Goal: Task Accomplishment & Management: Use online tool/utility

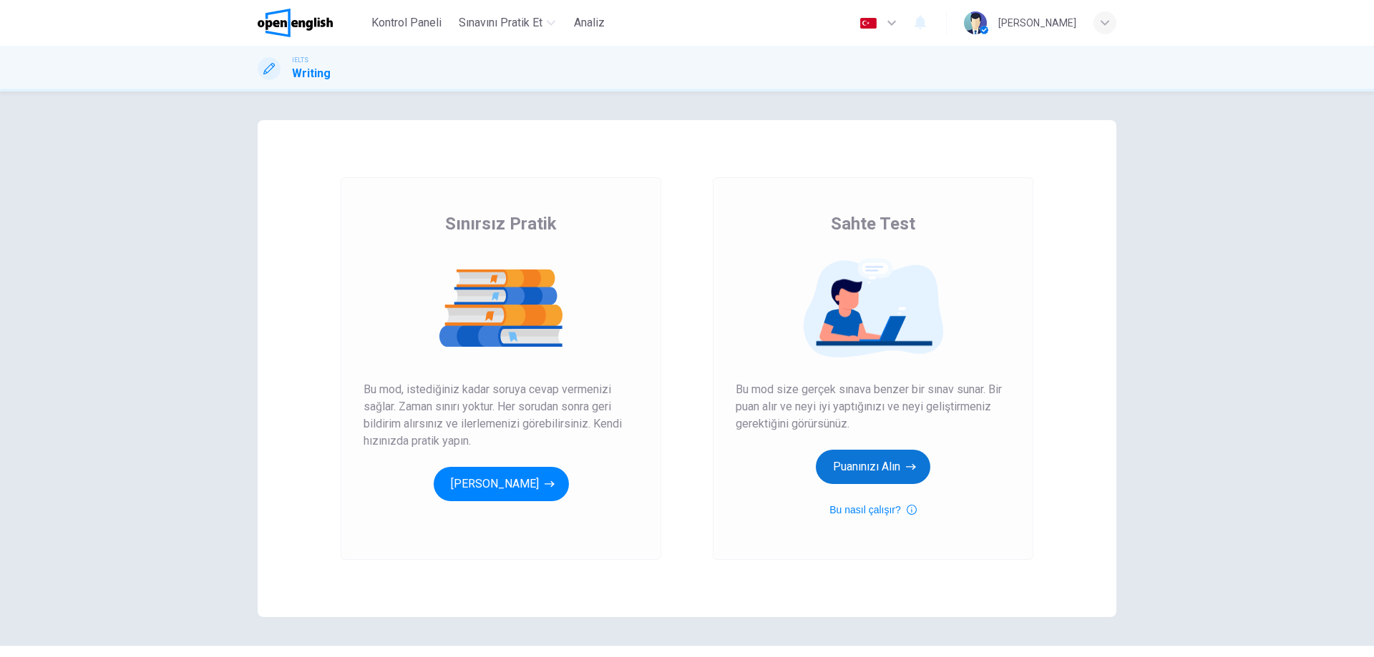
click at [882, 475] on button "Puanınızı Alın" at bounding box center [873, 467] width 114 height 34
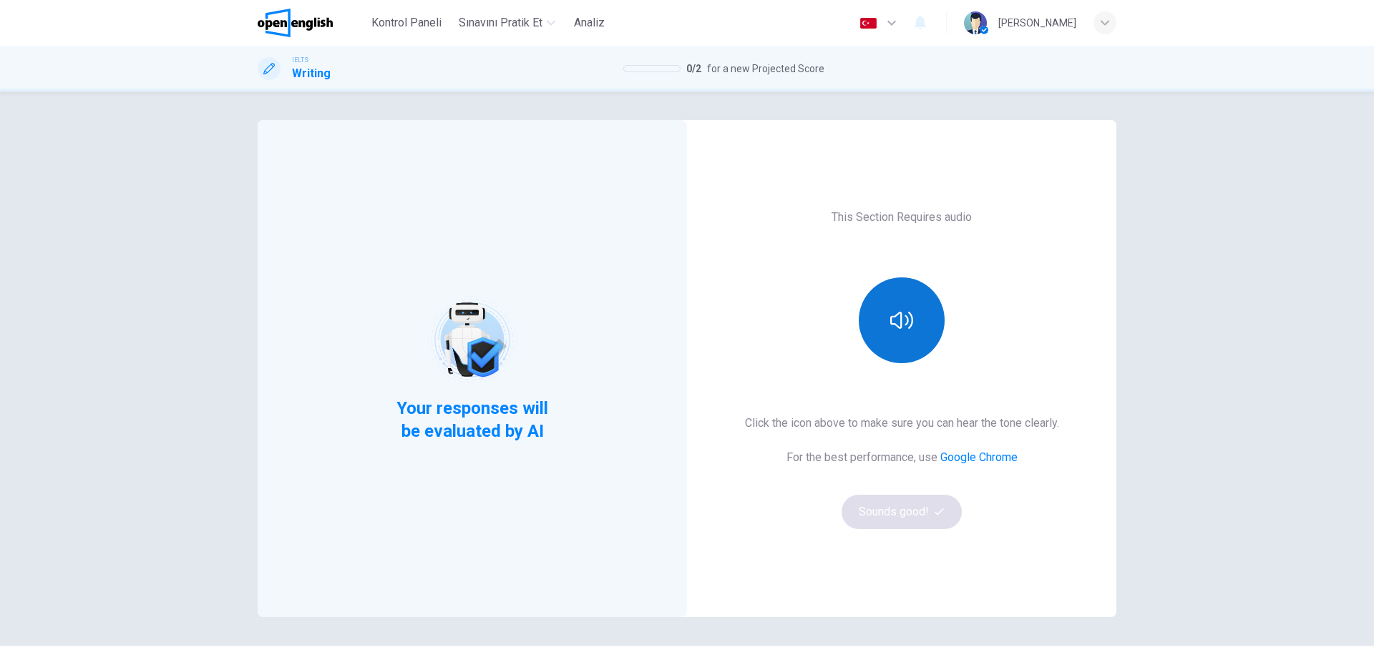
click at [904, 311] on icon "button" at bounding box center [901, 320] width 23 height 23
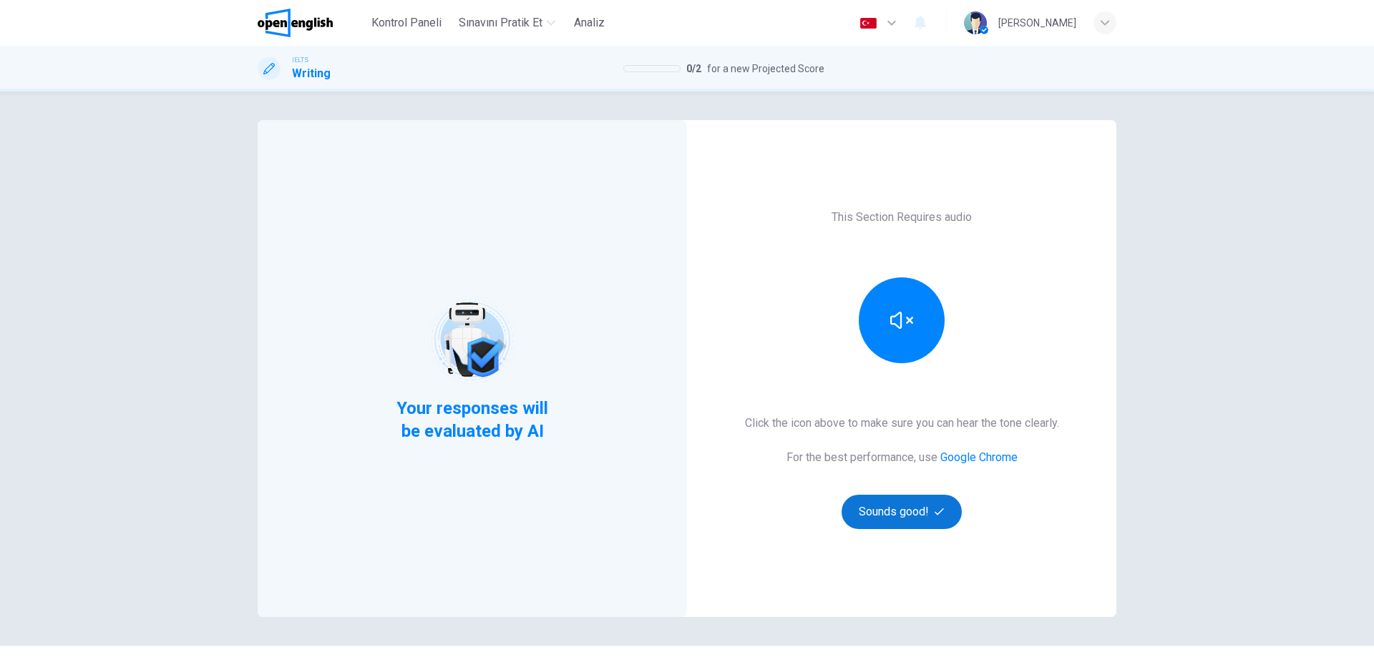
click at [881, 520] on button "Sounds good!" at bounding box center [901, 512] width 120 height 34
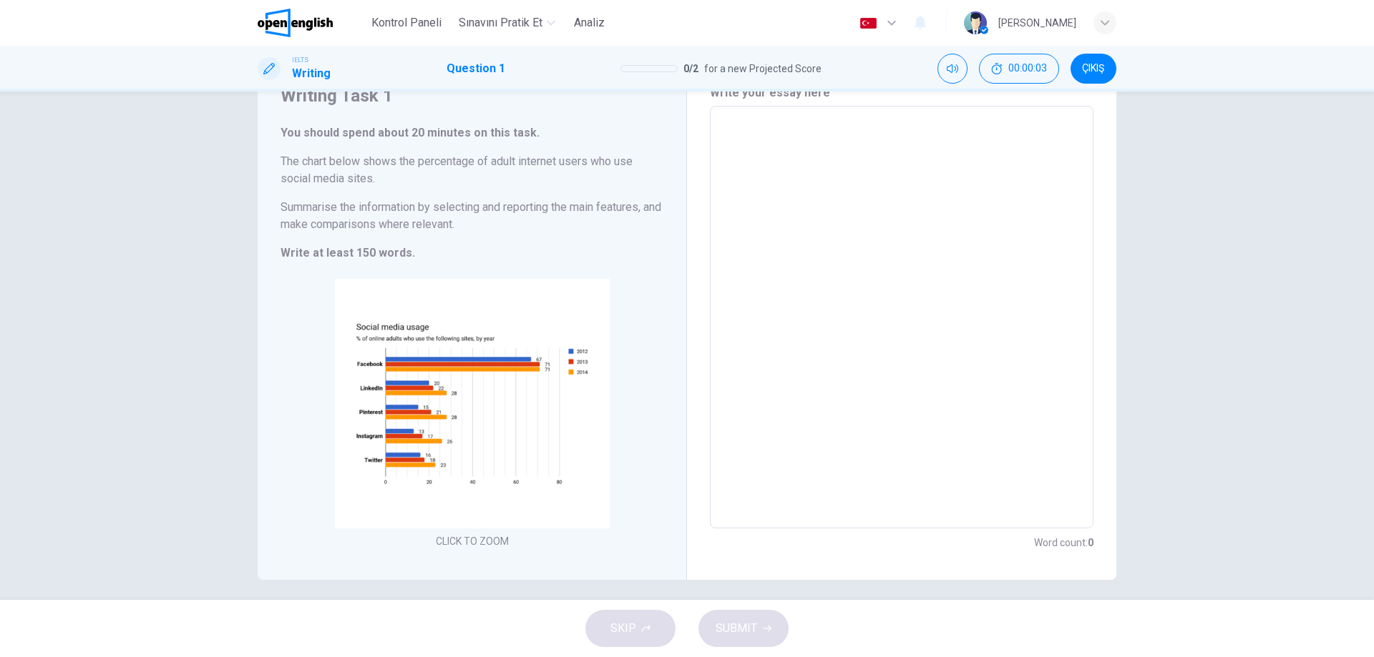
scroll to position [73, 0]
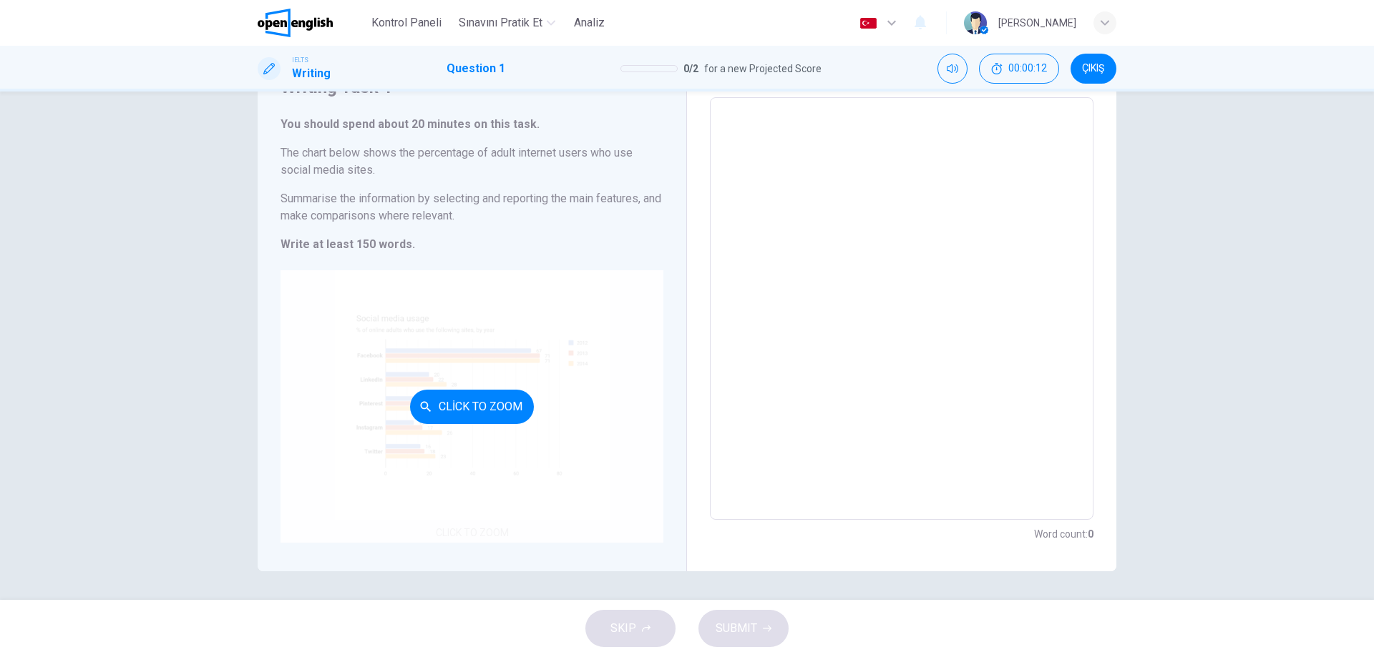
click at [437, 406] on button "Click to Zoom" at bounding box center [472, 407] width 124 height 34
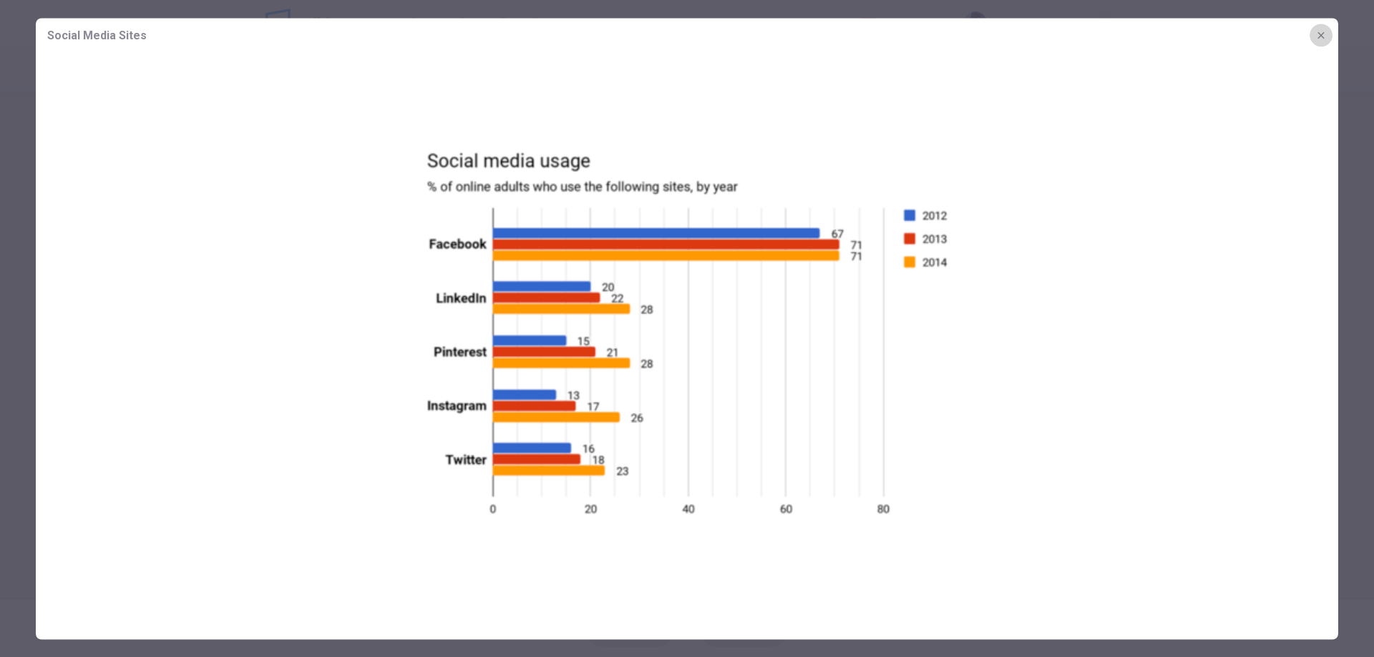
click at [1321, 37] on icon "button" at bounding box center [1320, 34] width 11 height 11
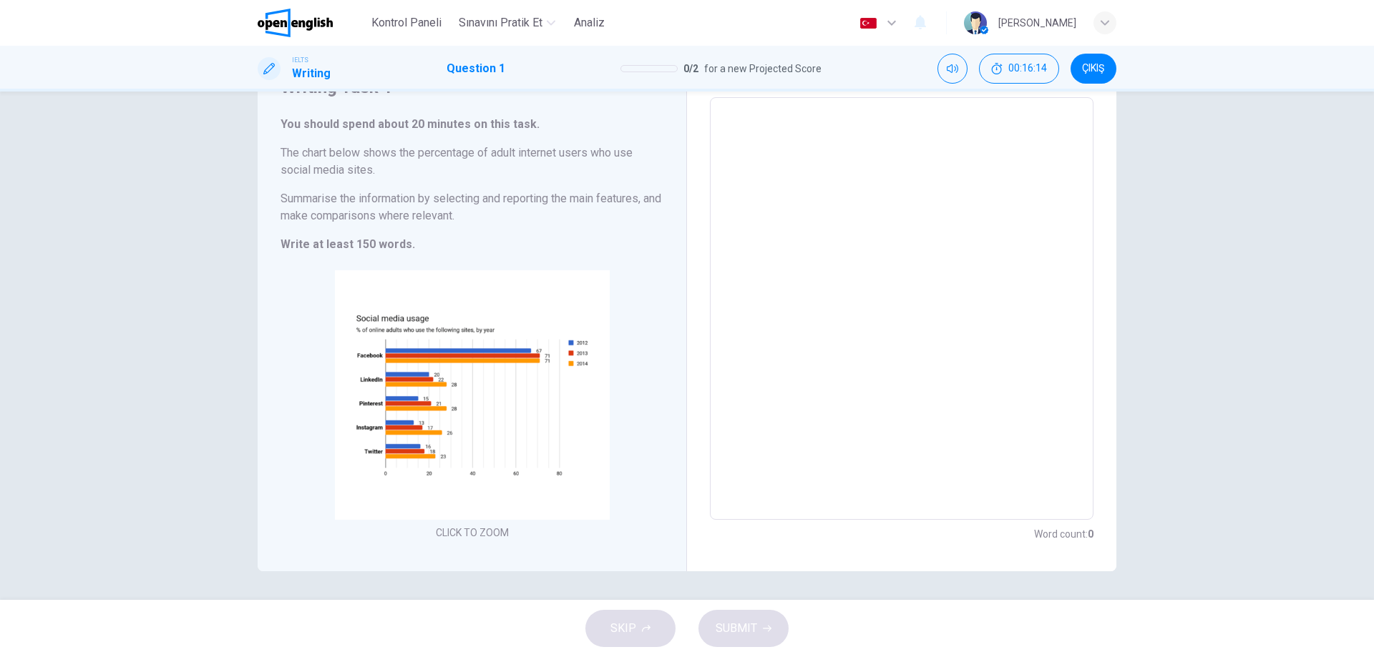
click at [824, 167] on textarea at bounding box center [901, 308] width 363 height 399
click at [765, 134] on textarea at bounding box center [901, 308] width 363 height 399
click at [724, 122] on textarea at bounding box center [901, 308] width 363 height 399
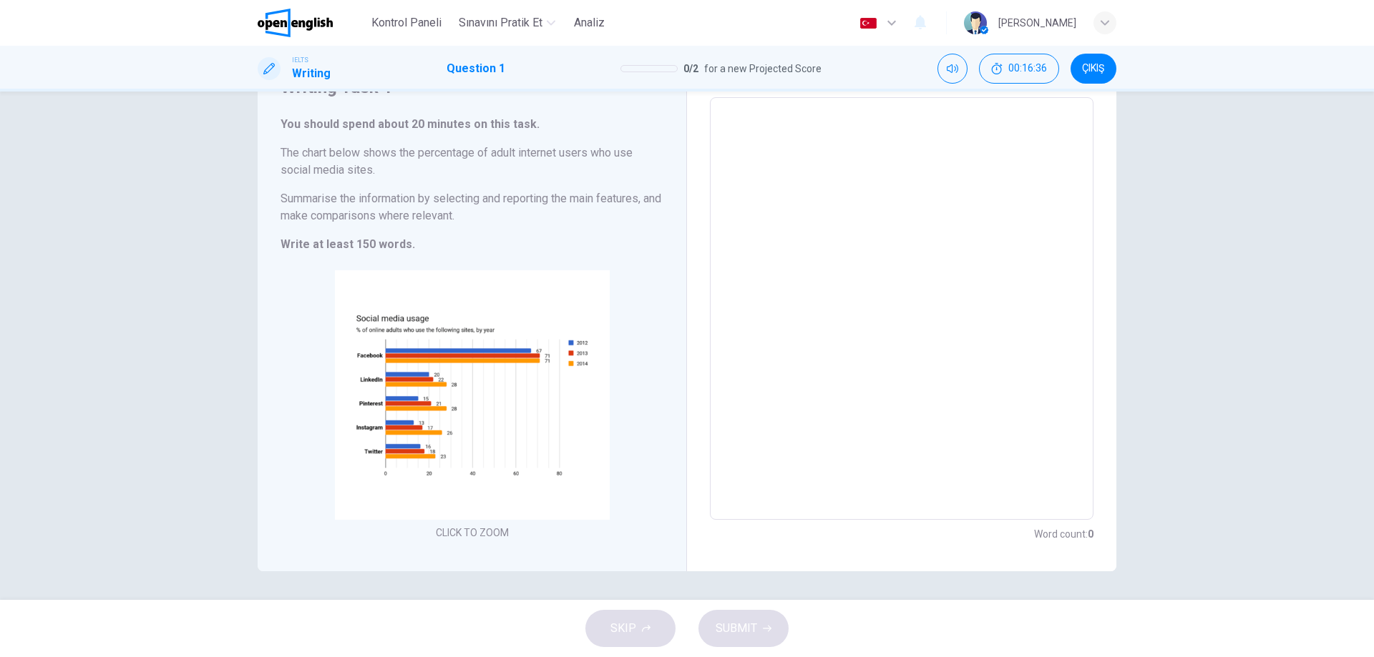
type textarea "**********"
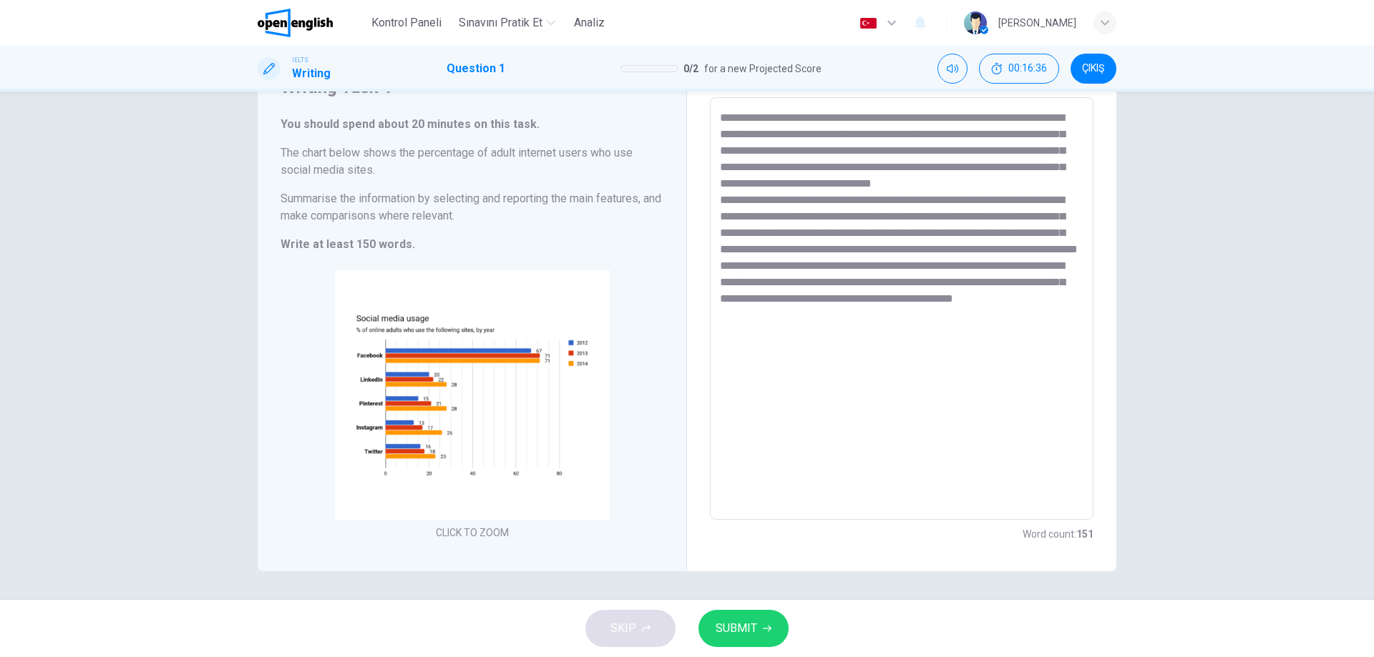
type textarea "*"
type textarea "**********"
click at [760, 625] on button "SUBMIT" at bounding box center [743, 628] width 90 height 37
type textarea "*"
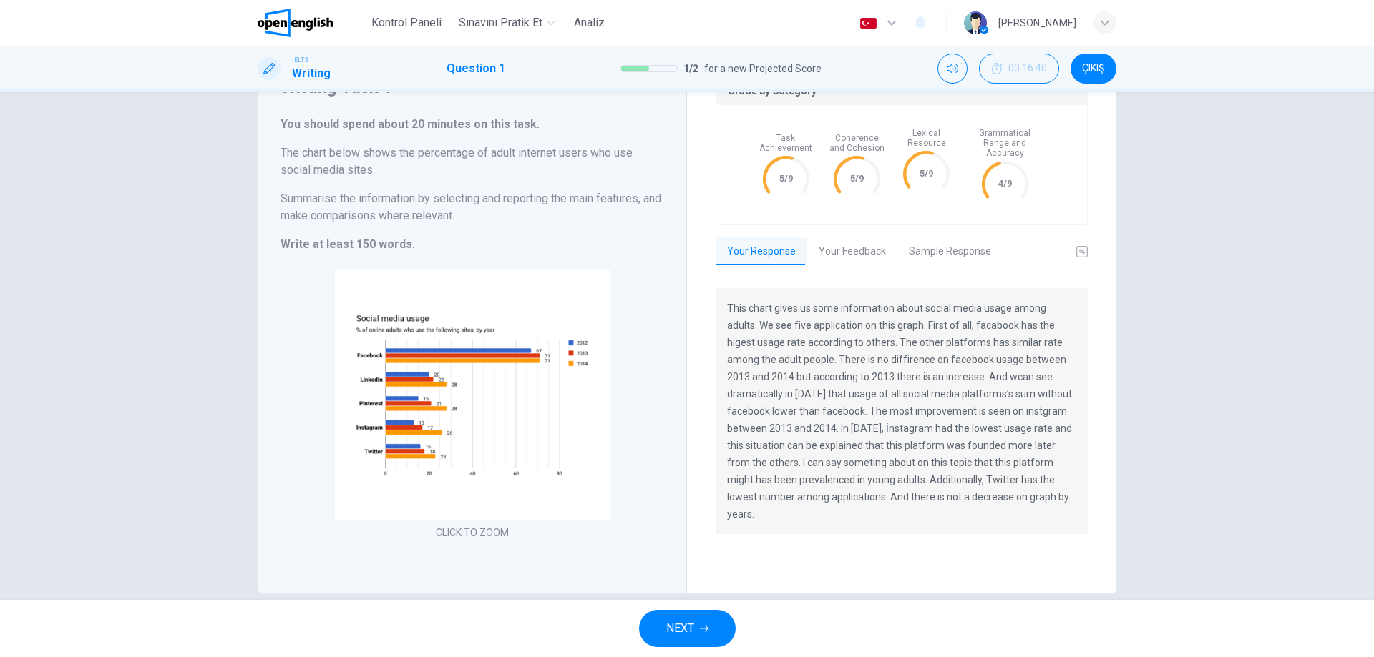
click at [832, 245] on button "Your Feedback" at bounding box center [852, 252] width 90 height 30
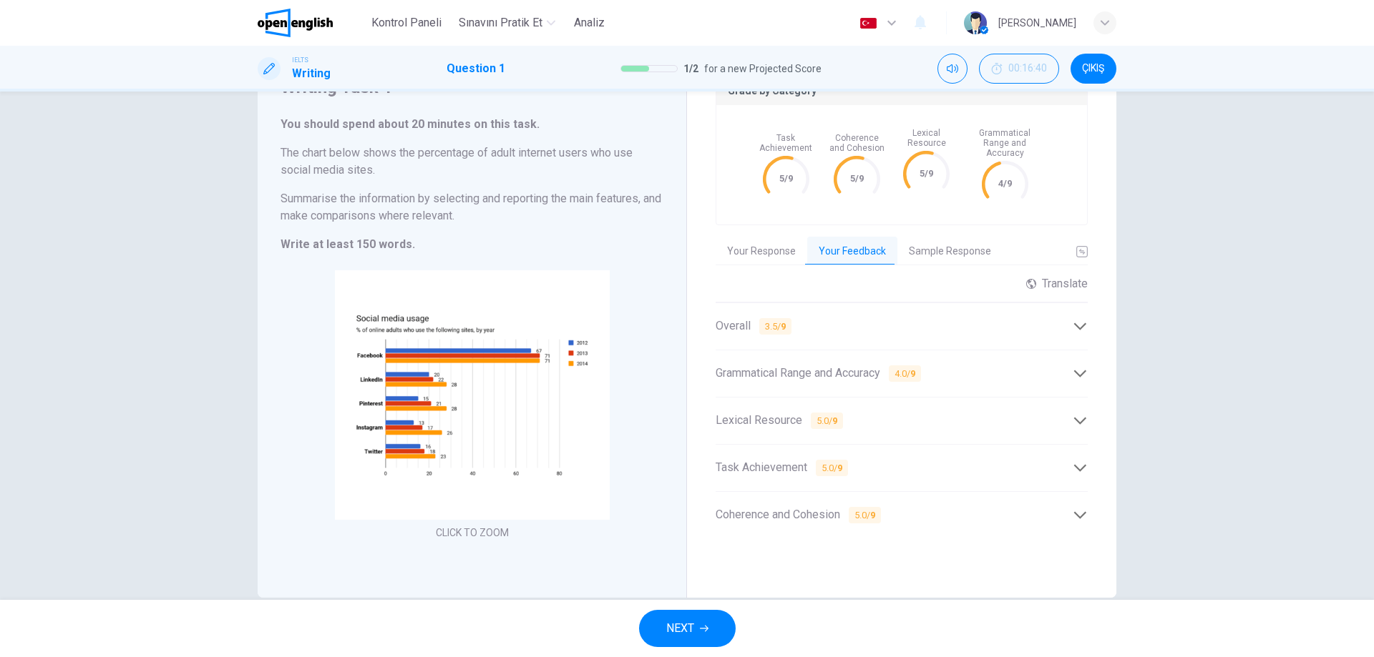
click at [884, 318] on div "Overall 3.5 / 9" at bounding box center [893, 327] width 357 height 18
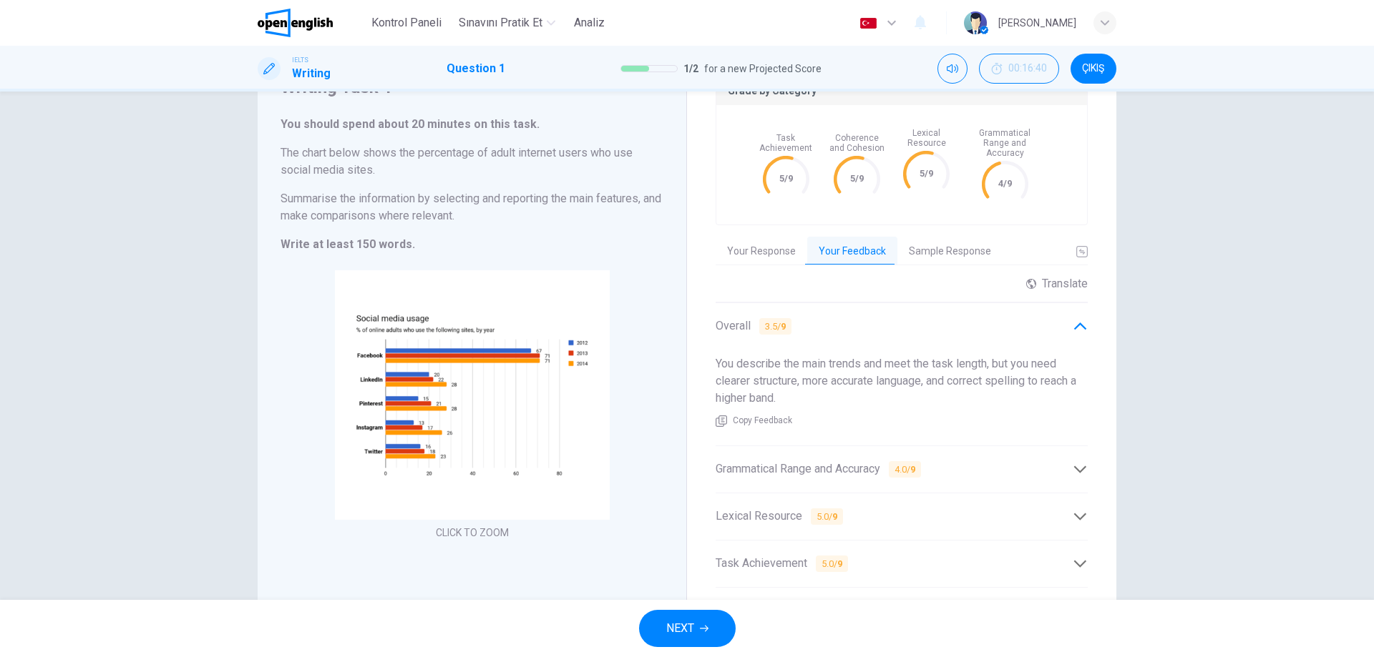
click at [911, 309] on div "Overall 3.5 / 9" at bounding box center [901, 326] width 372 height 35
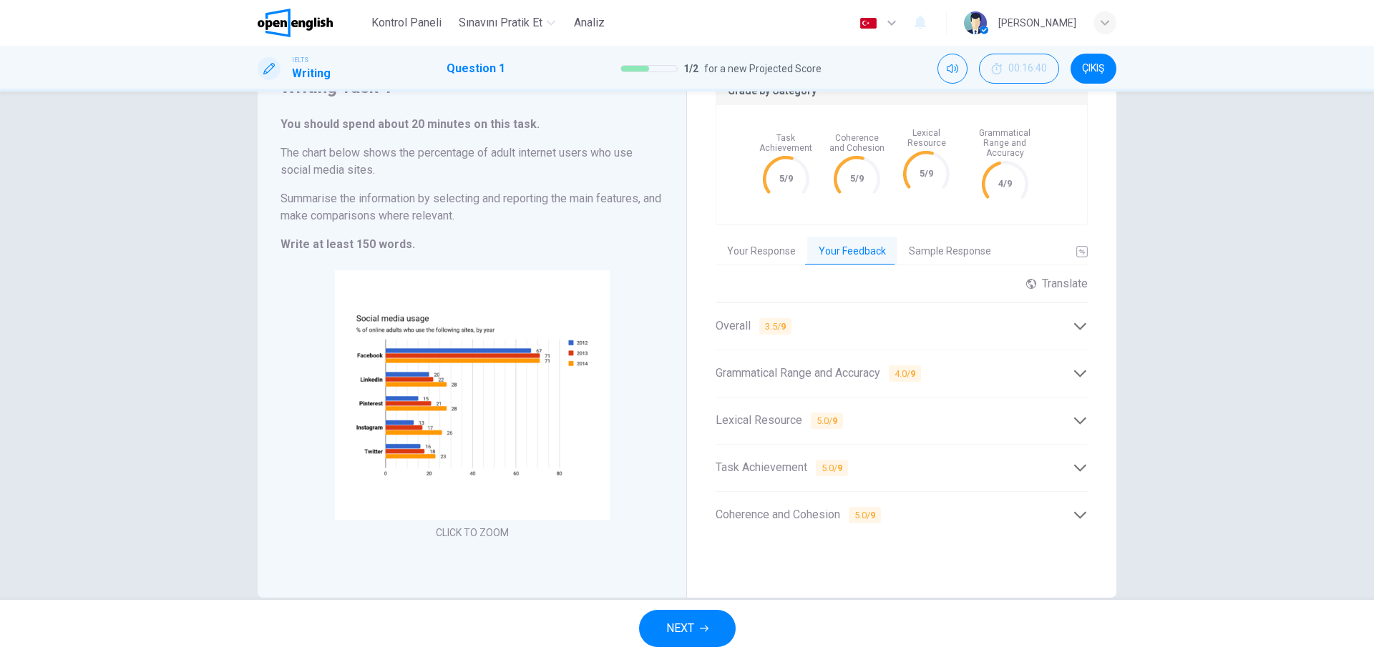
click at [973, 365] on div "Grammatical Range and Accuracy 4.0 / 9" at bounding box center [893, 374] width 357 height 18
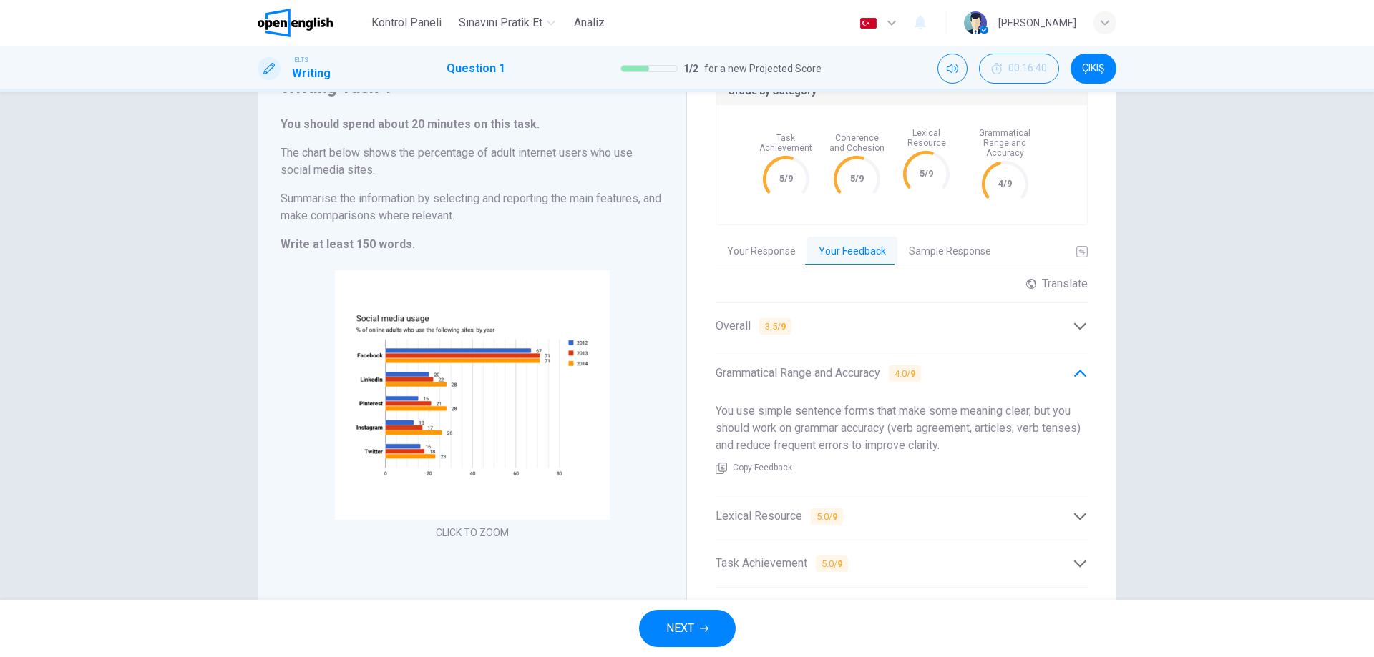
click at [975, 356] on div "Grammatical Range and Accuracy 4.0 / 9" at bounding box center [901, 373] width 372 height 35
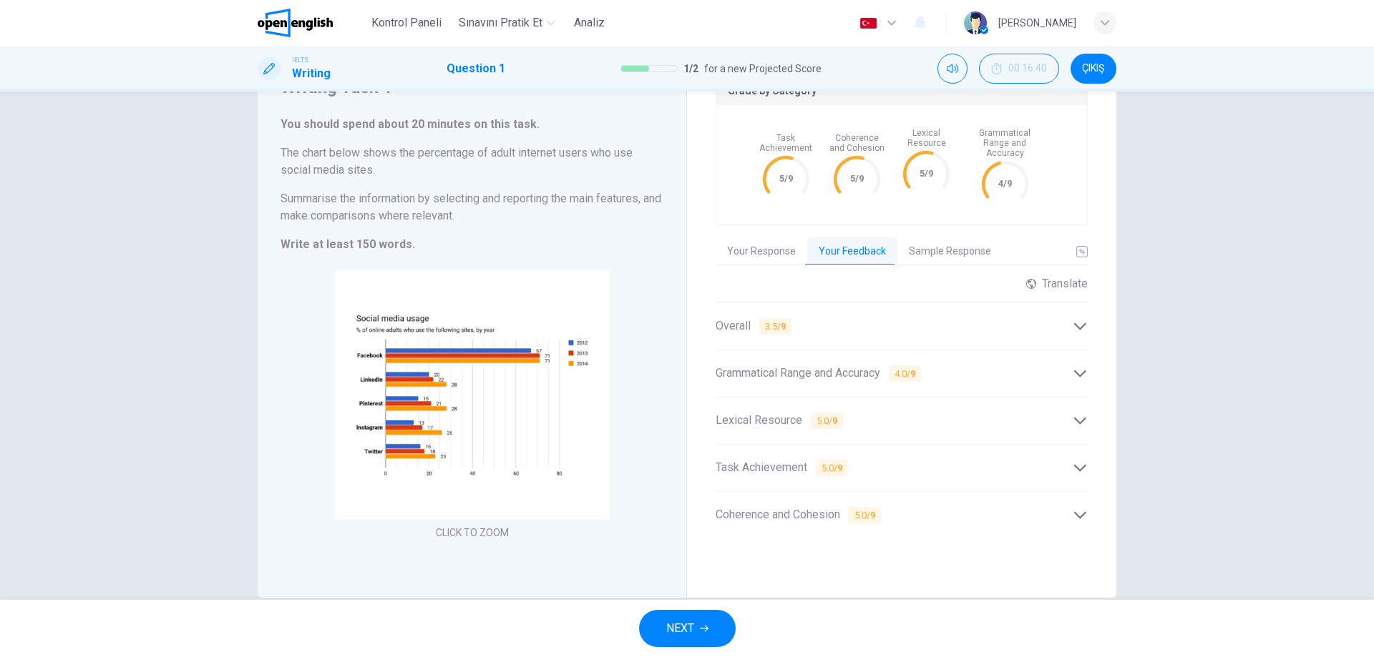
click at [878, 403] on div "Lexical Resource 5.0 / 9" at bounding box center [901, 420] width 372 height 35
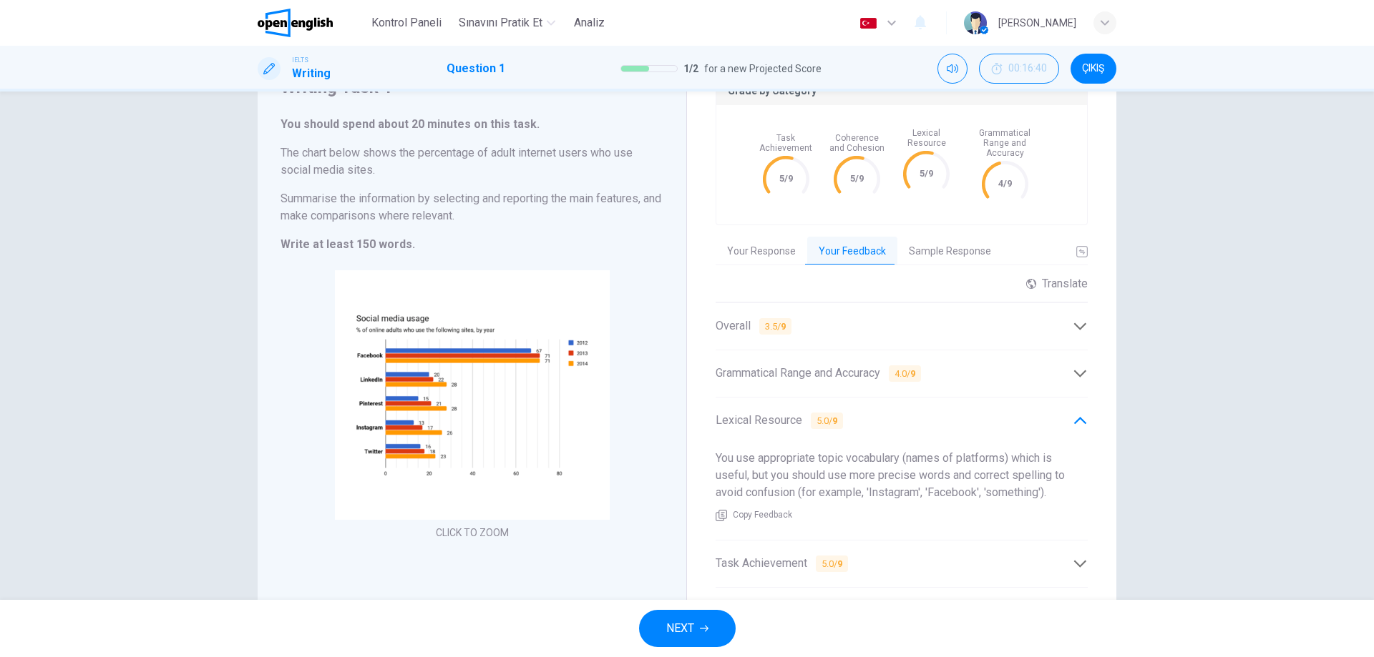
click at [879, 403] on div "Lexical Resource 5.0 / 9" at bounding box center [901, 420] width 372 height 35
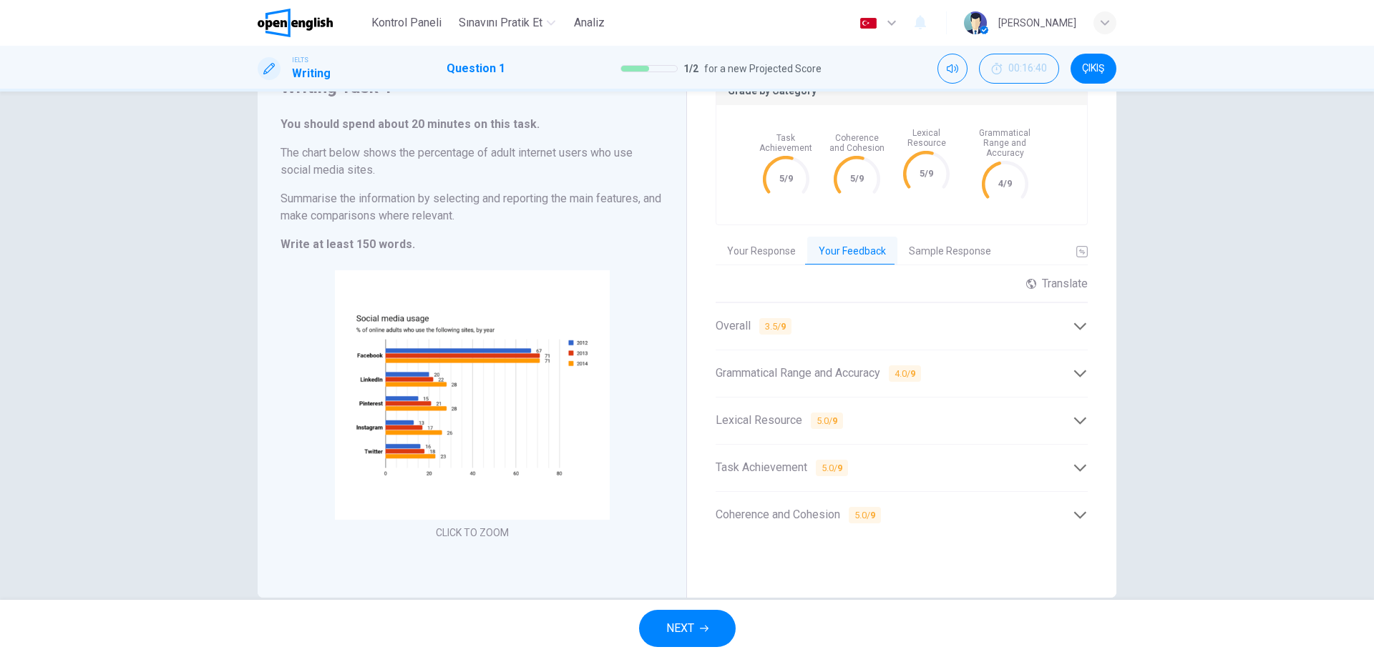
click at [884, 459] on div "Task Achievement 5.0 / 9" at bounding box center [893, 468] width 357 height 18
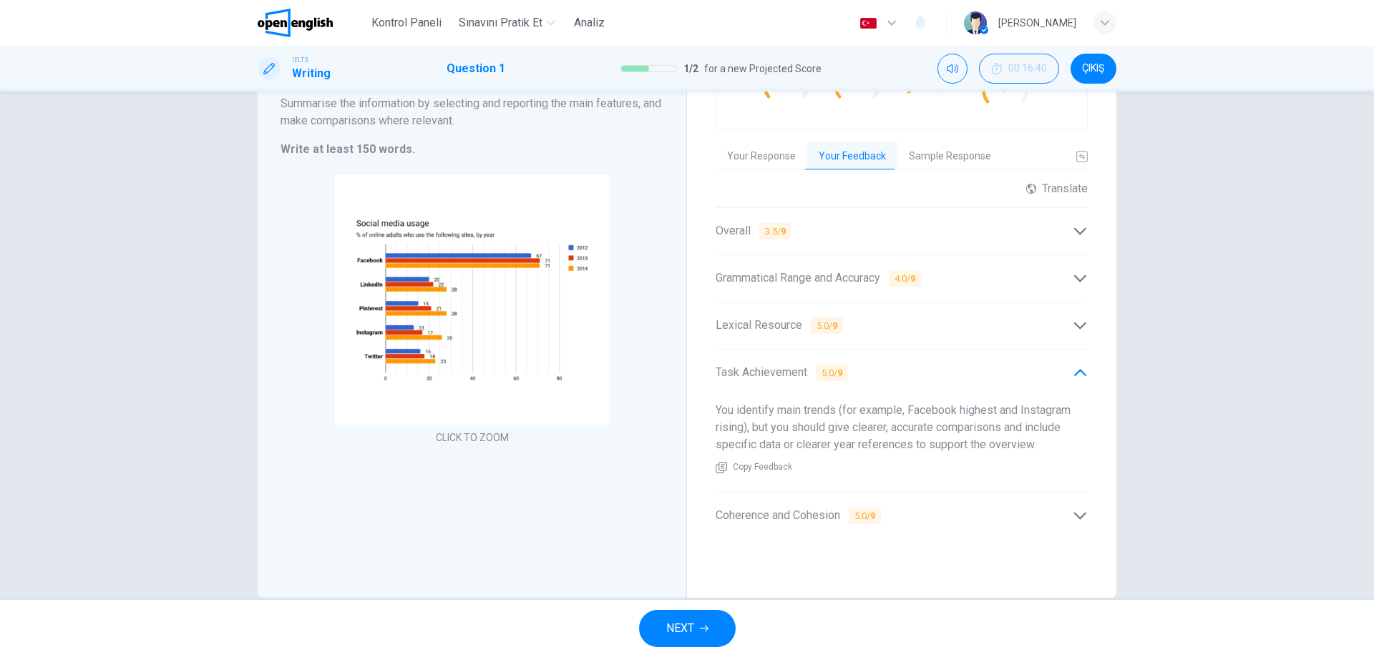
scroll to position [185, 0]
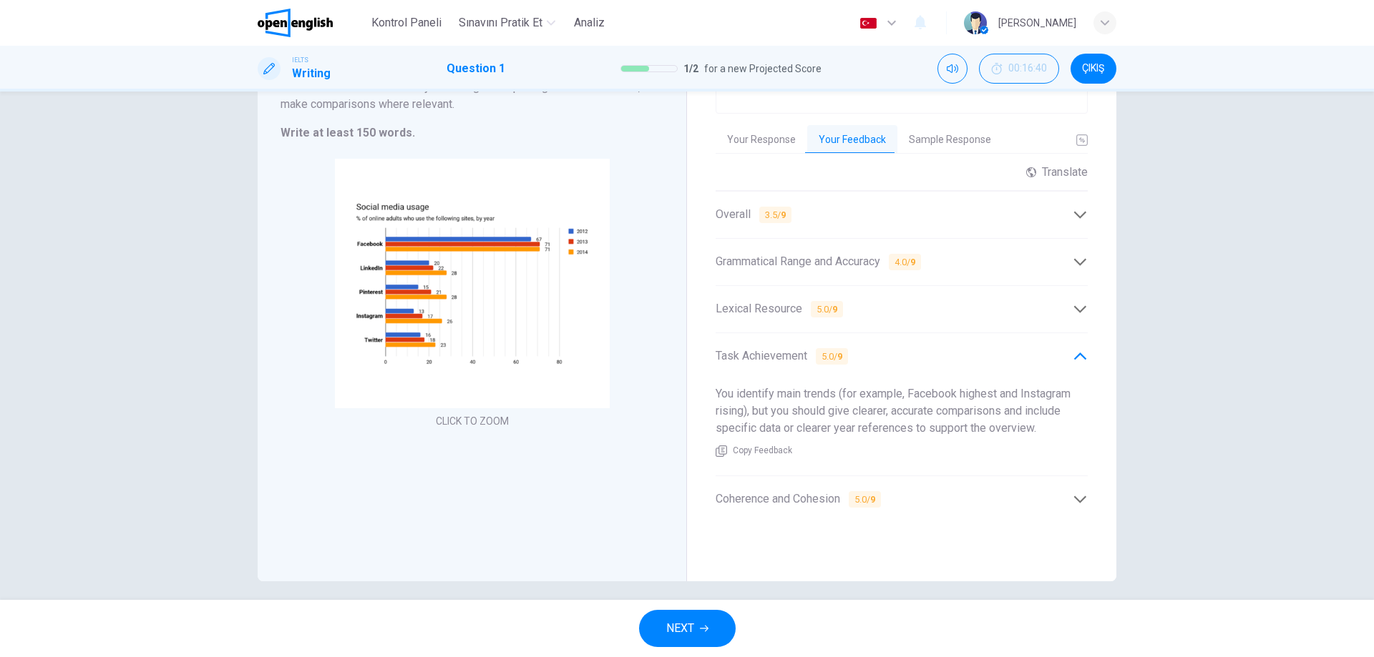
click at [880, 348] on div "Task Achievement 5.0 / 9" at bounding box center [893, 357] width 357 height 18
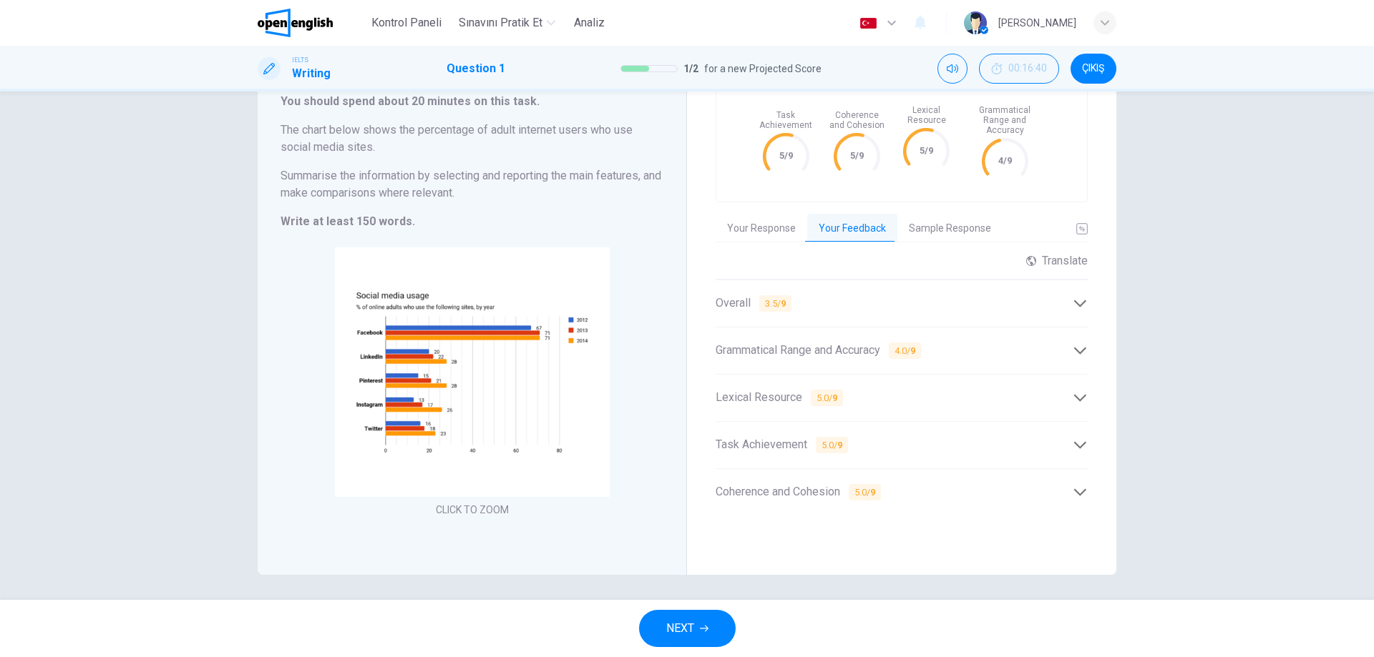
scroll to position [89, 0]
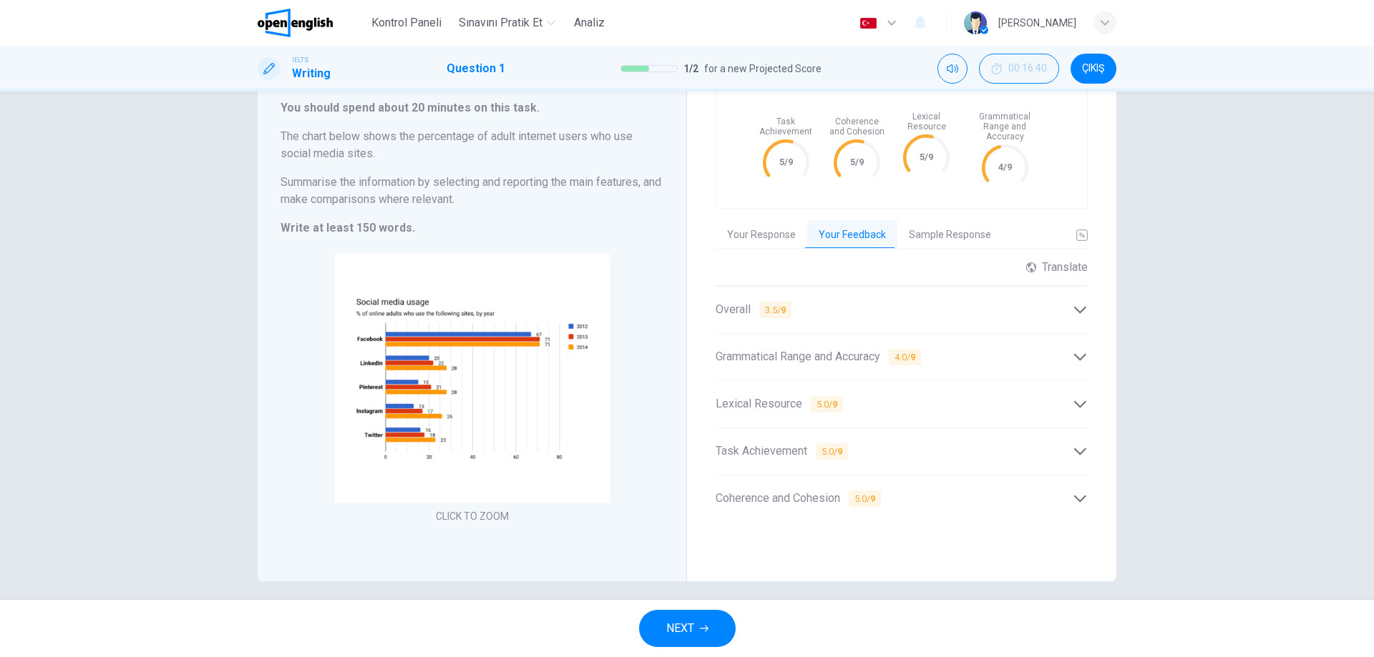
click at [898, 490] on div "Coherence and Cohesion 5.0 / 9" at bounding box center [893, 499] width 357 height 18
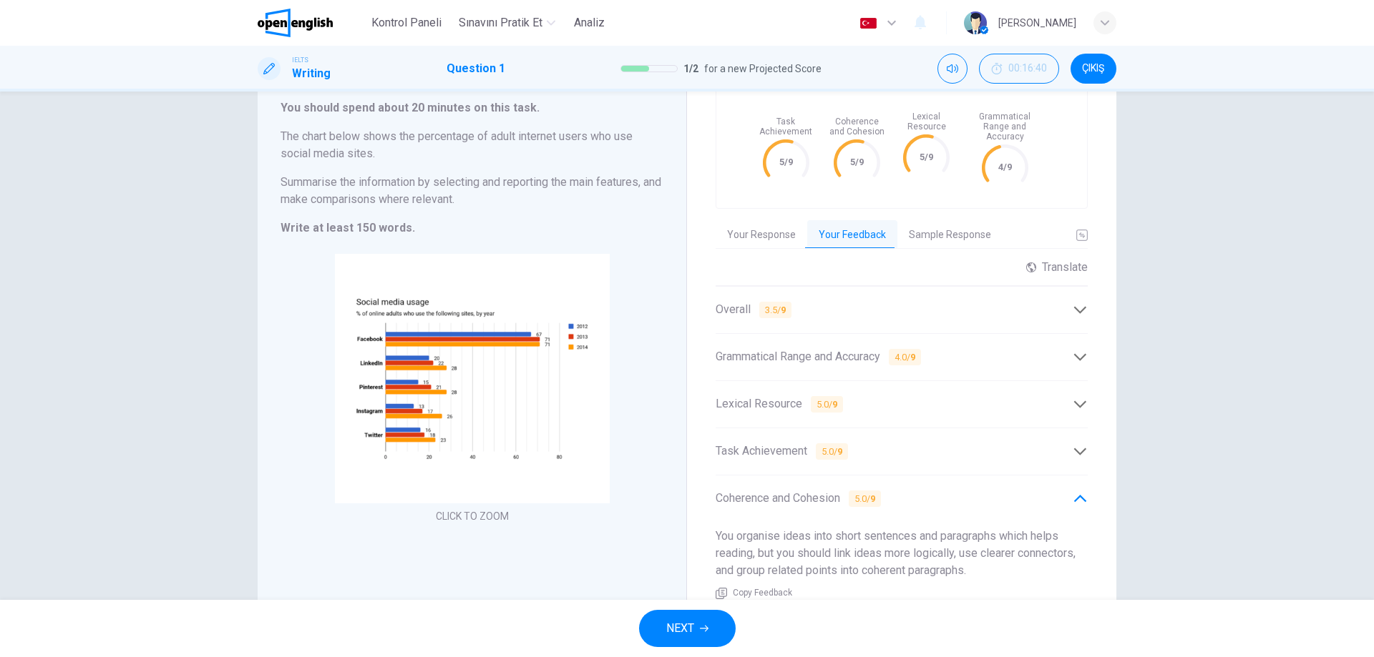
click at [941, 226] on button "Sample Response" at bounding box center [949, 235] width 105 height 30
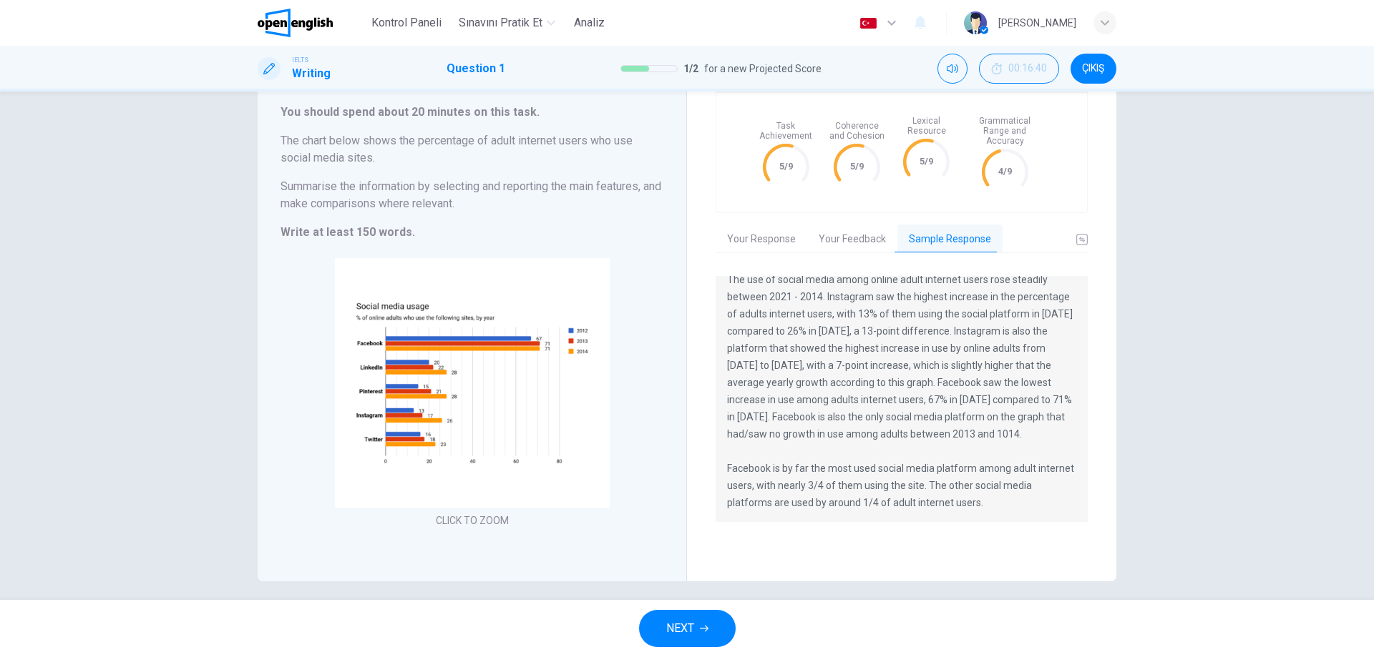
scroll to position [17, 0]
click at [749, 230] on button "Your Response" at bounding box center [761, 240] width 92 height 30
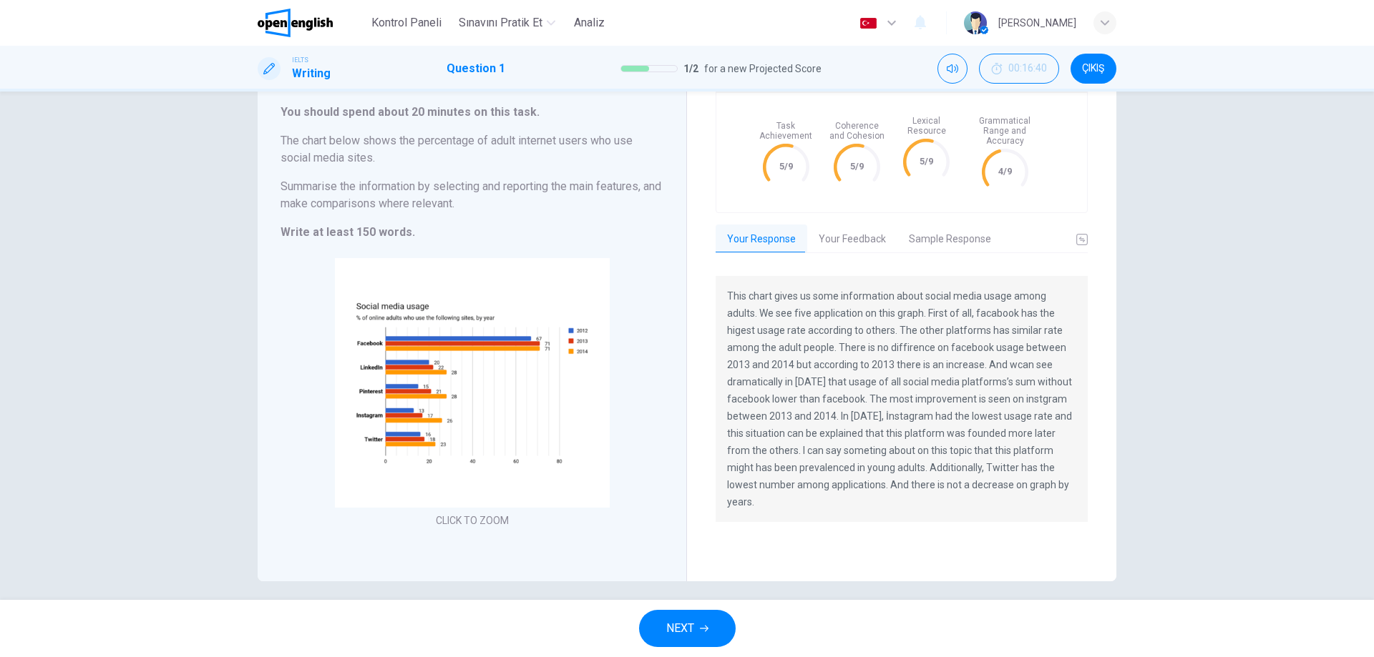
scroll to position [73, 0]
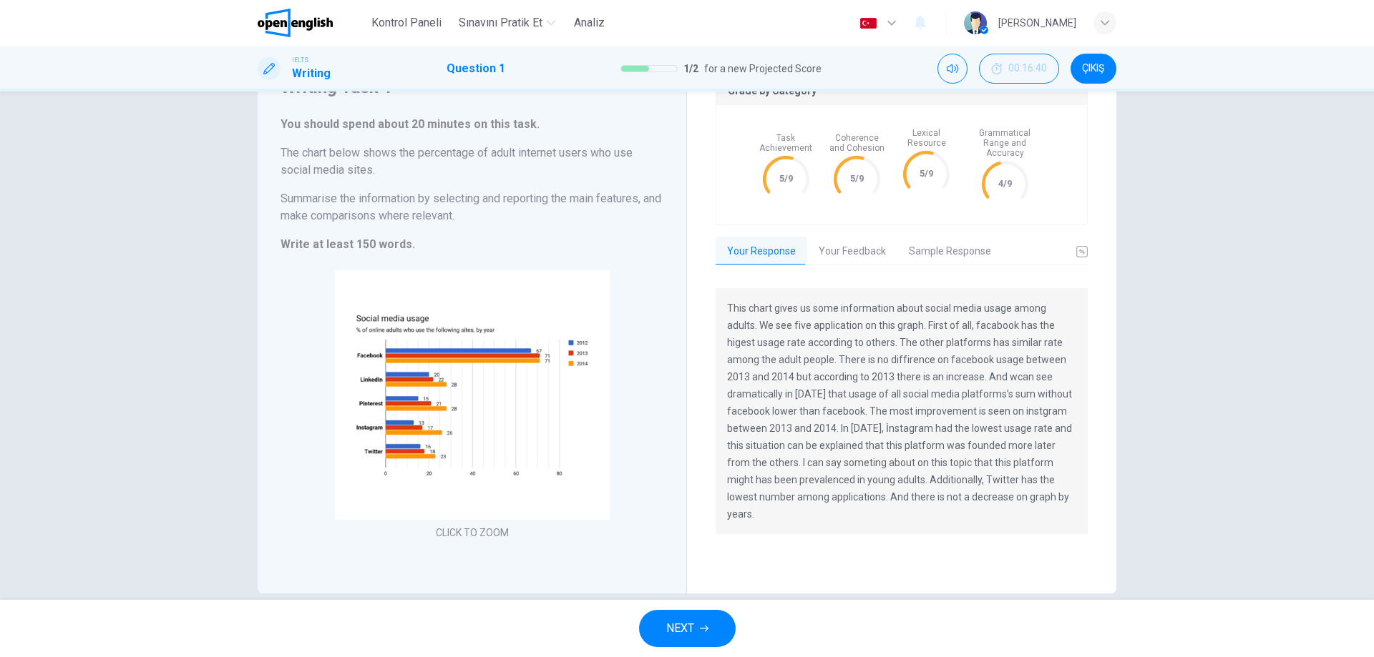
click at [690, 623] on span "NEXT" at bounding box center [680, 629] width 28 height 20
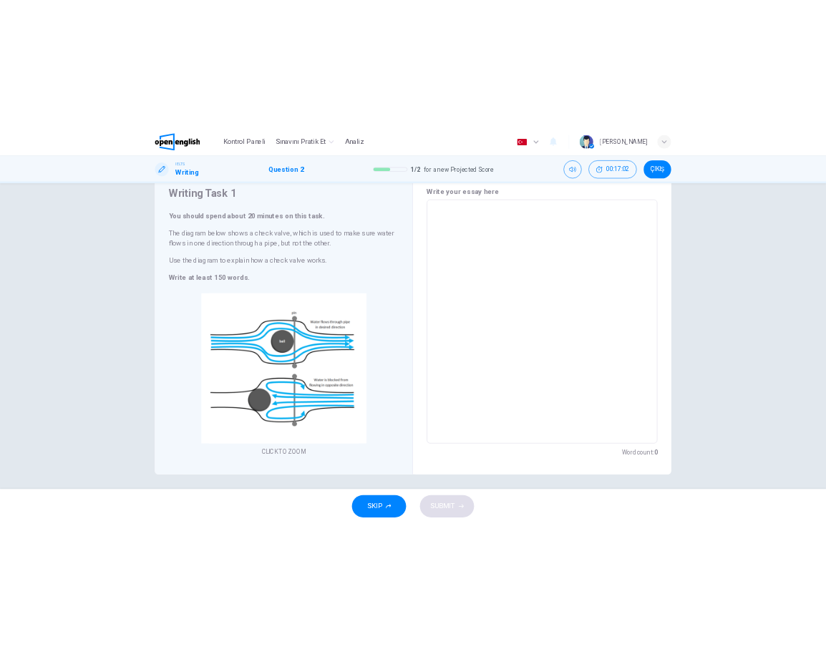
scroll to position [56, 0]
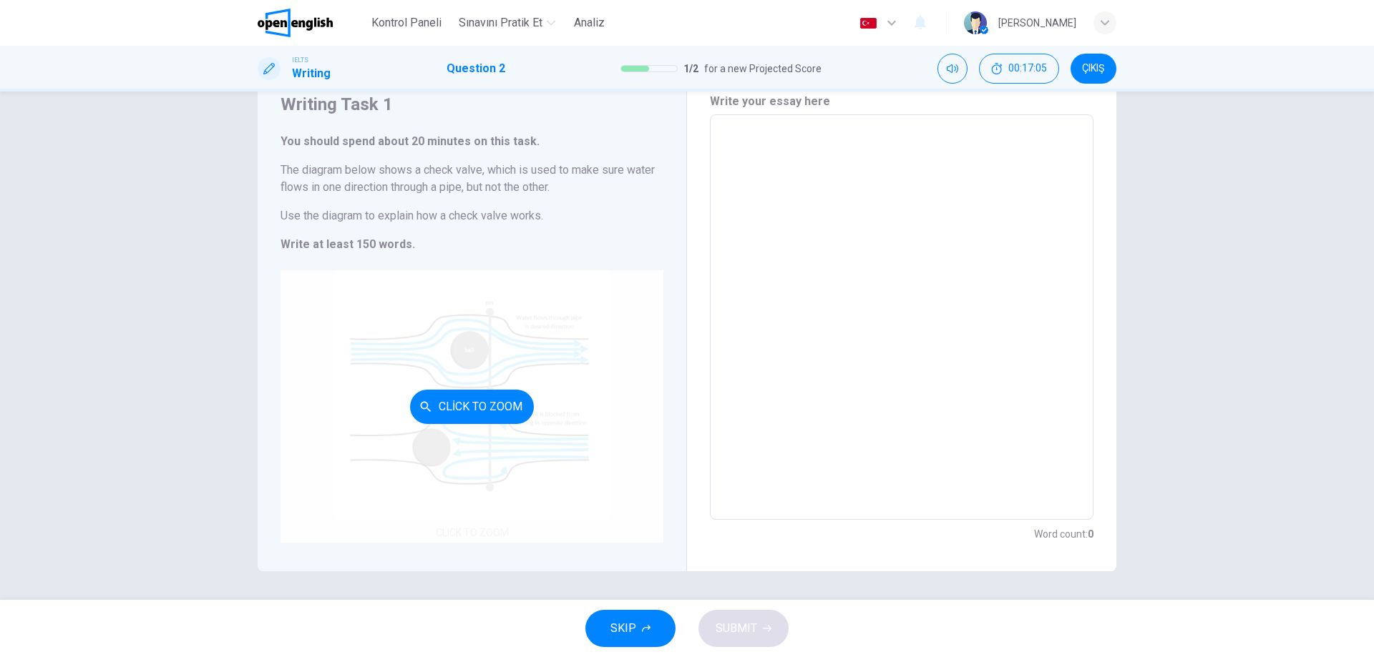
click at [397, 385] on div "Click to Zoom" at bounding box center [471, 406] width 383 height 273
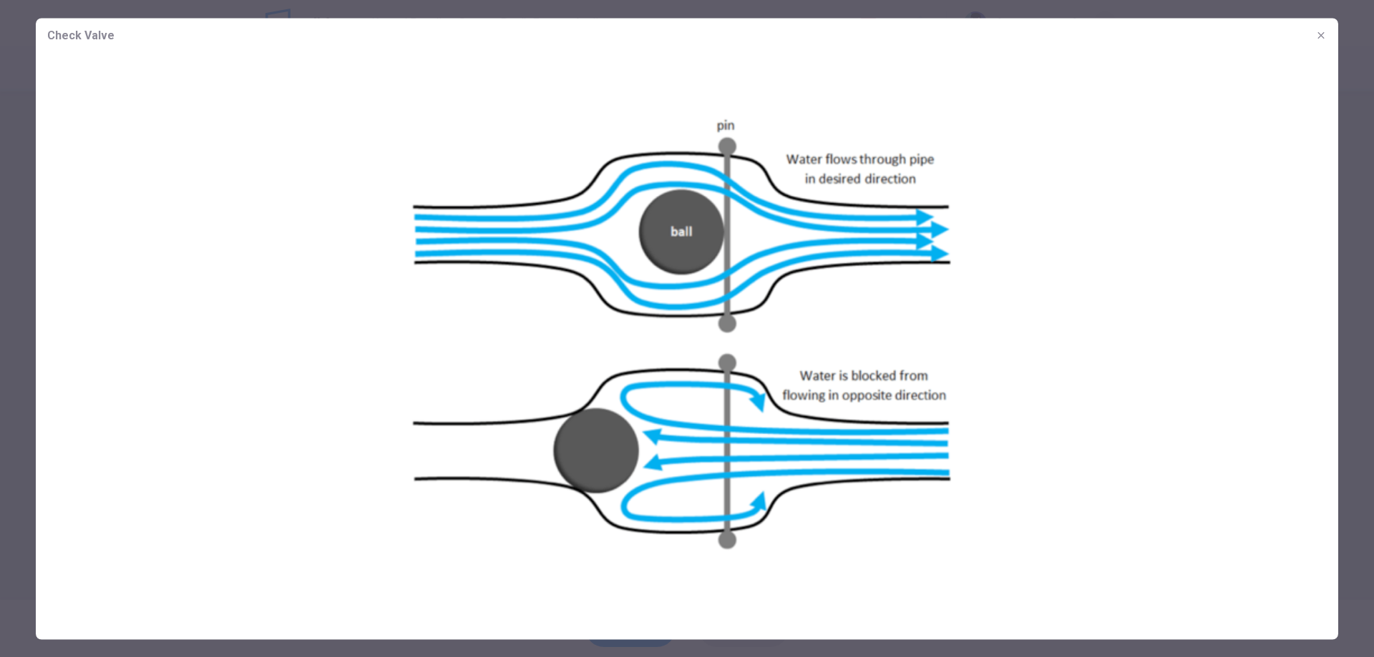
click at [1320, 36] on icon "button" at bounding box center [1320, 34] width 11 height 11
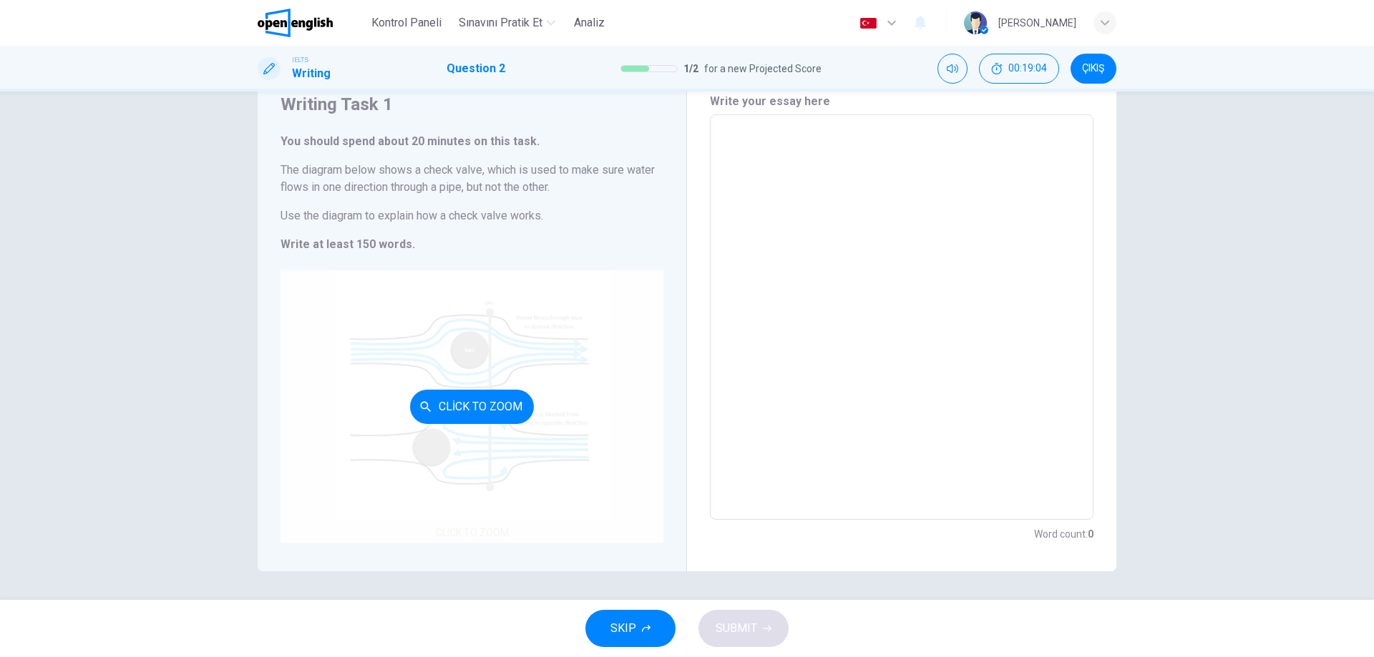
click at [530, 346] on div "Click to Zoom" at bounding box center [471, 406] width 383 height 273
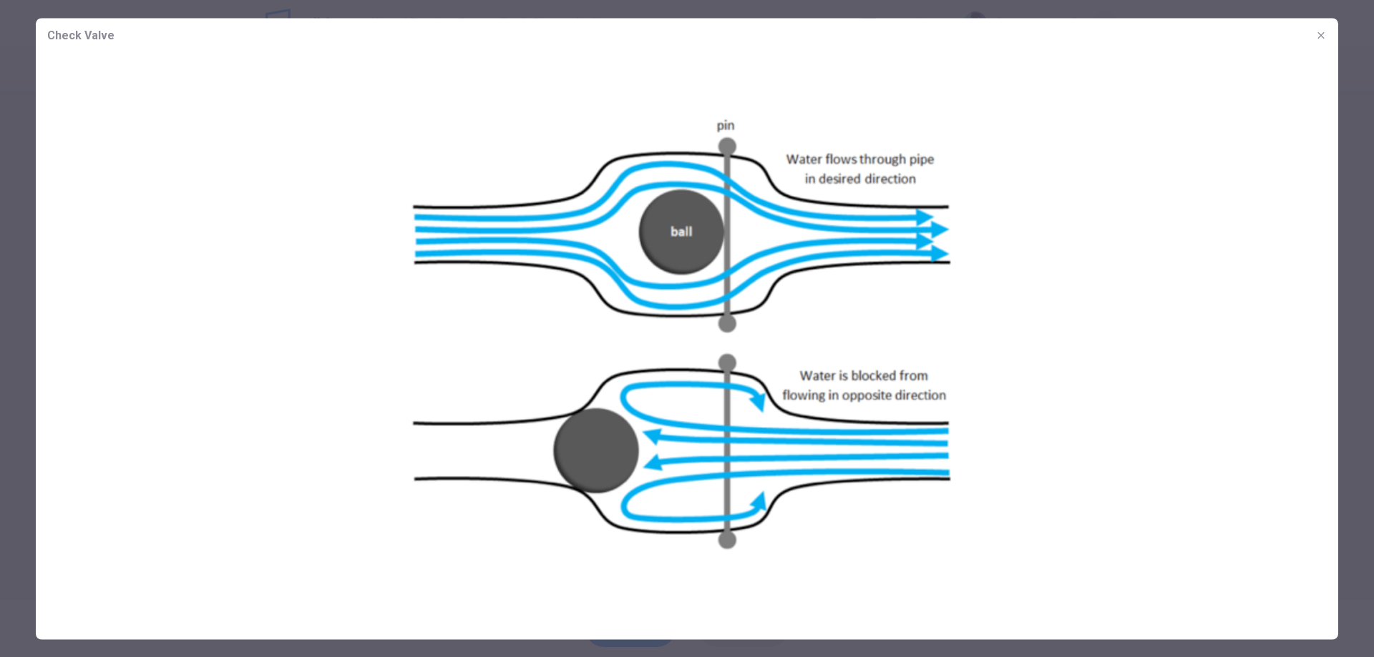
click at [1323, 40] on icon "button" at bounding box center [1320, 34] width 11 height 11
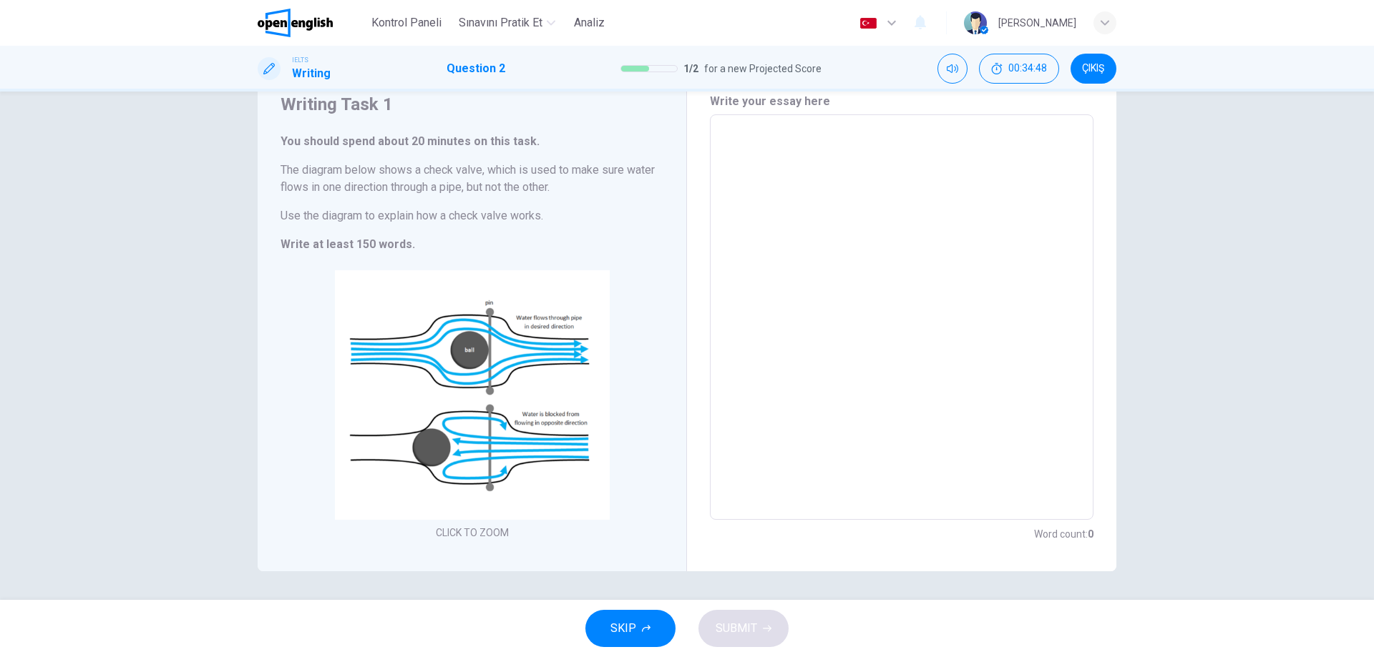
click at [783, 193] on textarea at bounding box center [901, 318] width 363 height 382
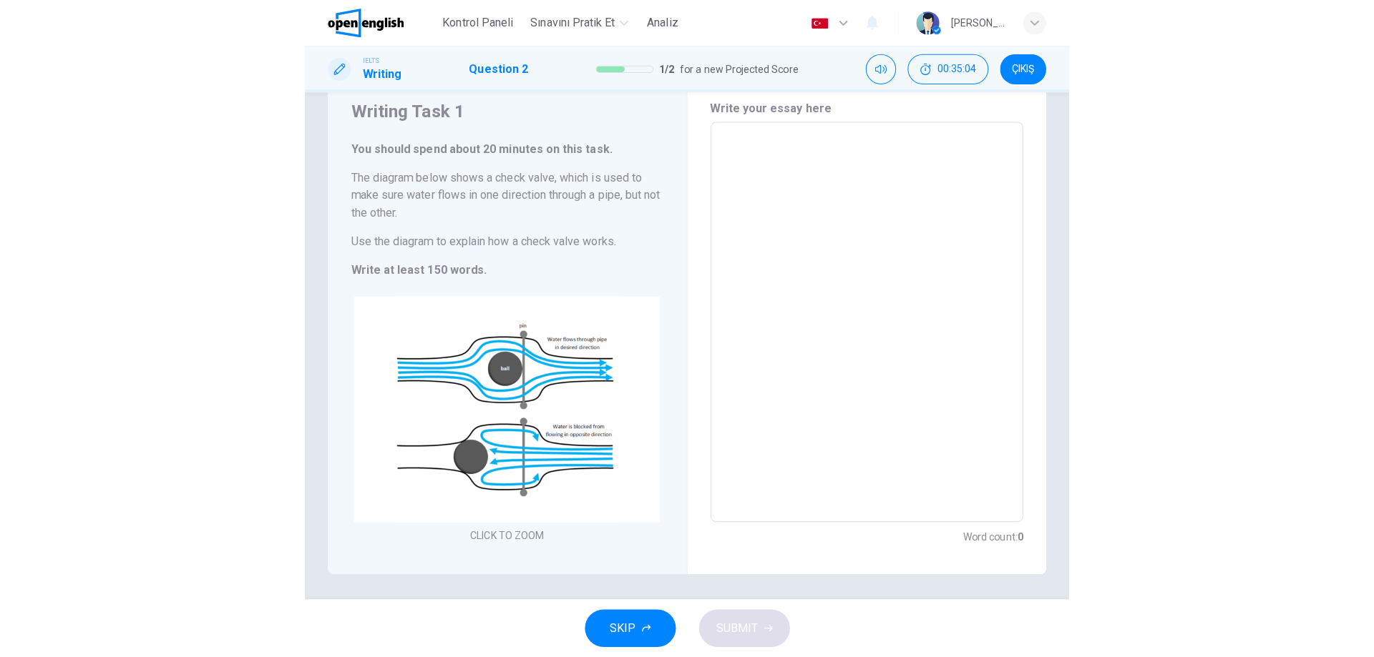
scroll to position [53, 0]
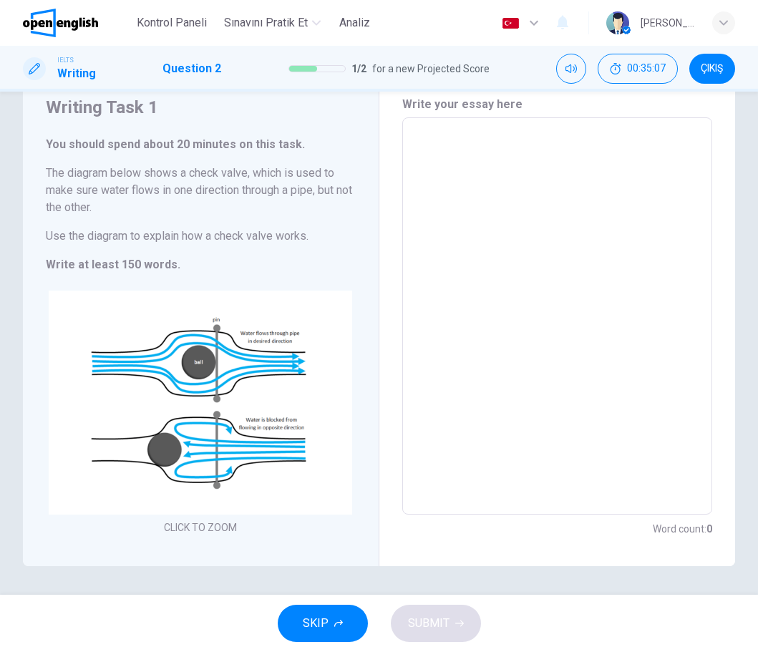
type textarea "**********"
type textarea "*"
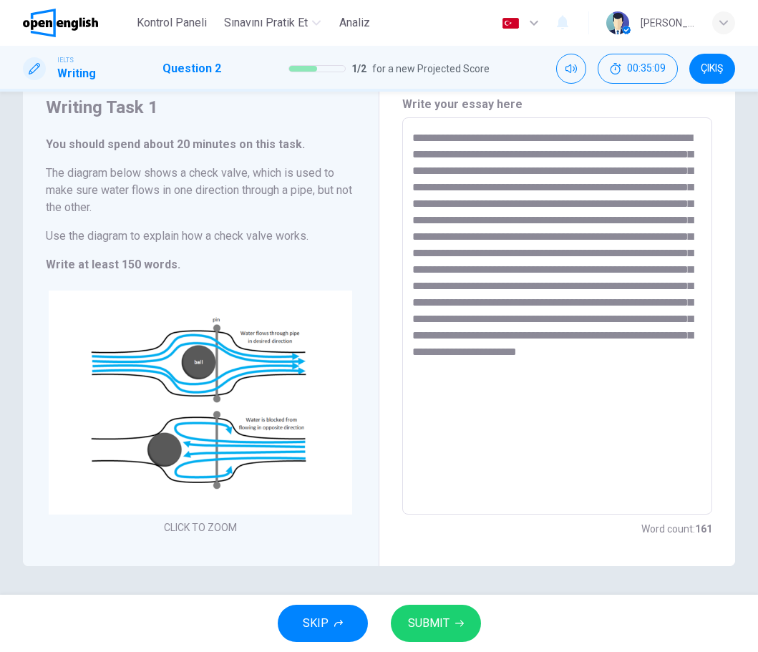
type textarea "**********"
click at [435, 620] on span "SUBMIT" at bounding box center [428, 623] width 41 height 20
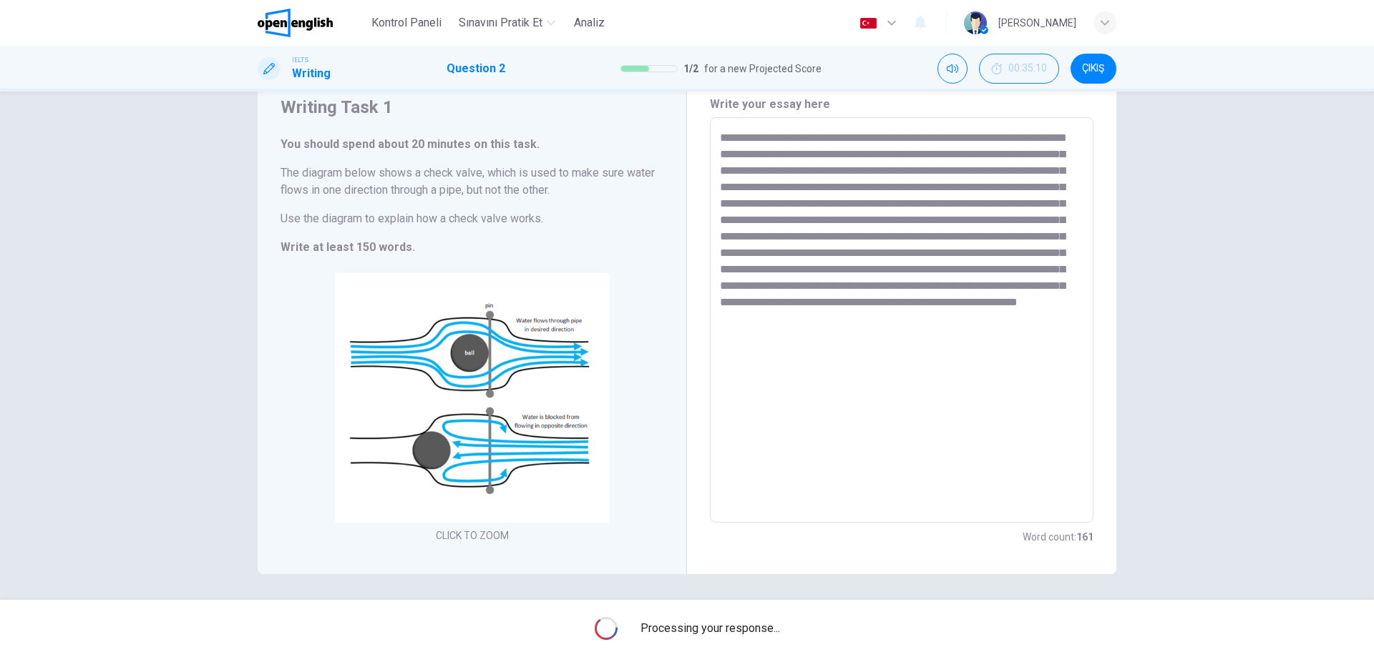
type textarea "*"
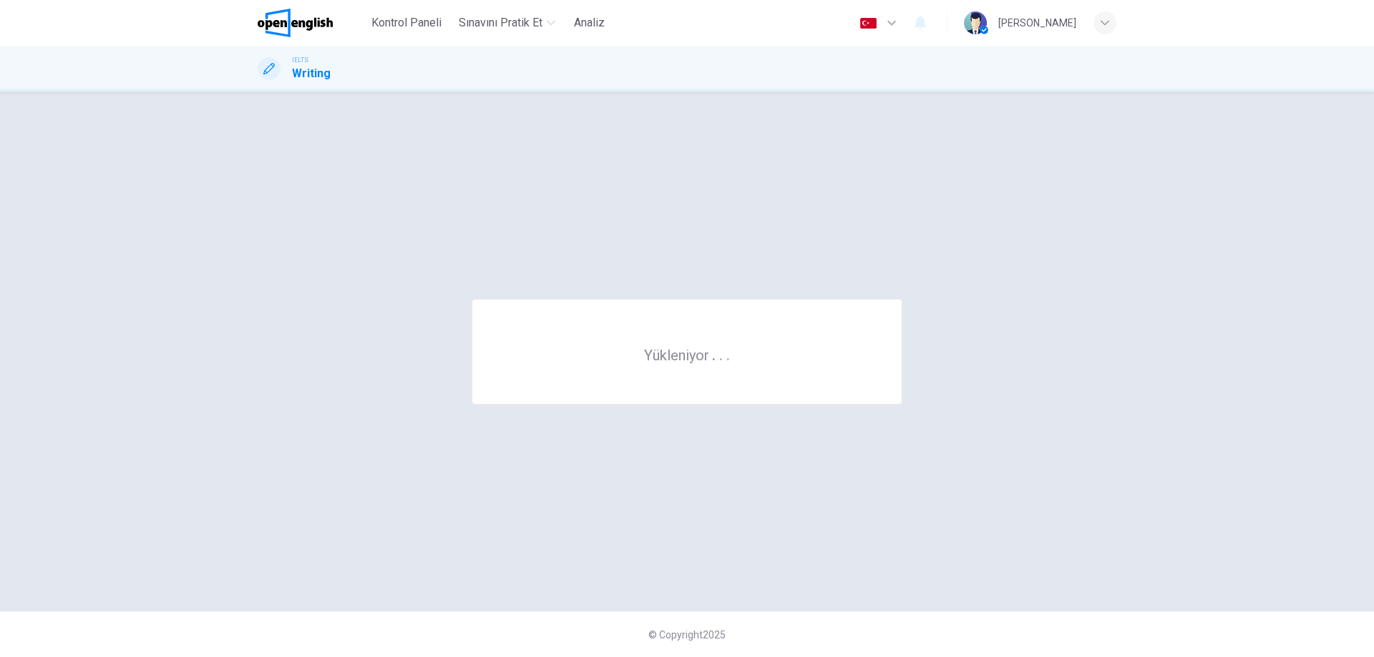
scroll to position [0, 0]
